Goal: Task Accomplishment & Management: Manage account settings

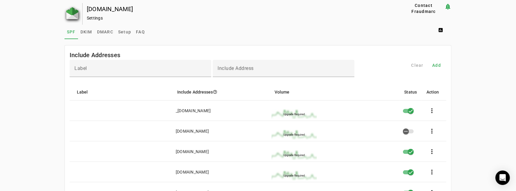
click at [72, 14] on img at bounding box center [72, 13] width 12 height 12
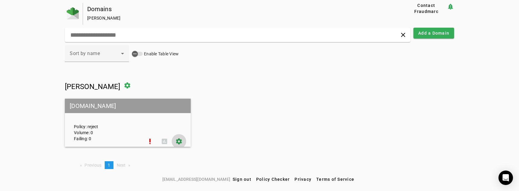
click at [176, 141] on span at bounding box center [179, 141] width 14 height 14
click at [103, 107] on mat-grid-tile-header "[DOMAIN_NAME]" at bounding box center [128, 106] width 126 height 14
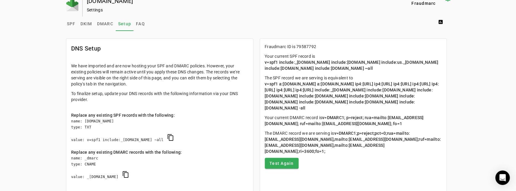
scroll to position [15, 0]
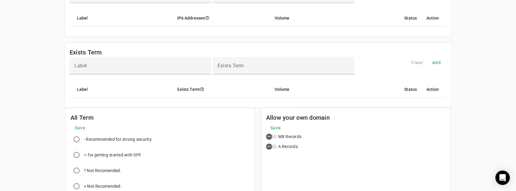
scroll to position [759, 0]
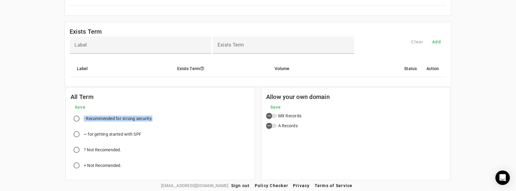
drag, startPoint x: 153, startPoint y: 118, endPoint x: 83, endPoint y: 119, distance: 69.3
click at [83, 119] on p "- Recommended for strong security." at bounding box center [160, 119] width 179 height 12
